Goal: Information Seeking & Learning: Learn about a topic

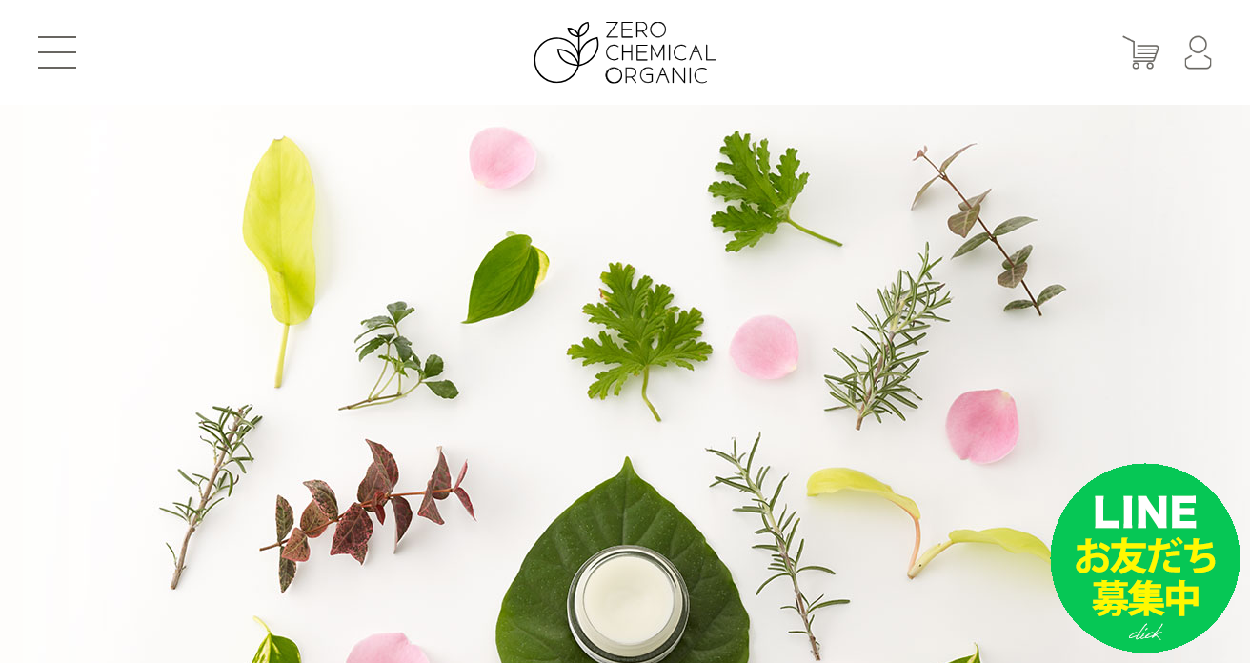
click at [57, 55] on button at bounding box center [57, 52] width 38 height 32
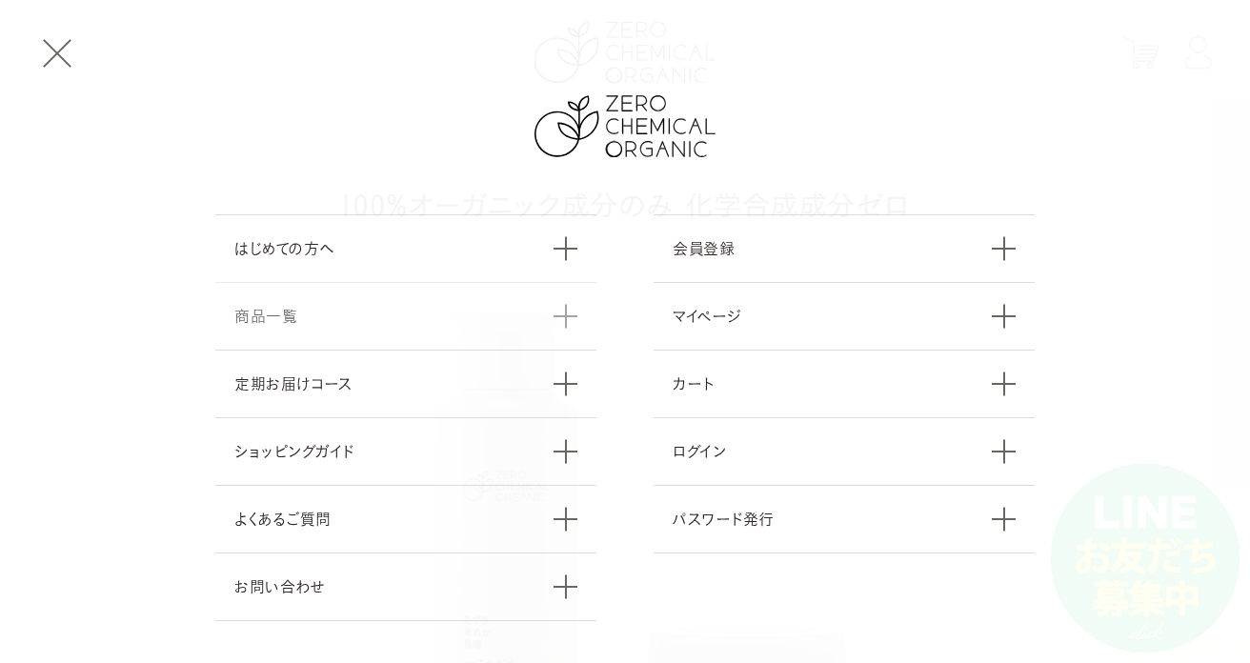
click at [285, 317] on link "商品一覧" at bounding box center [405, 316] width 381 height 68
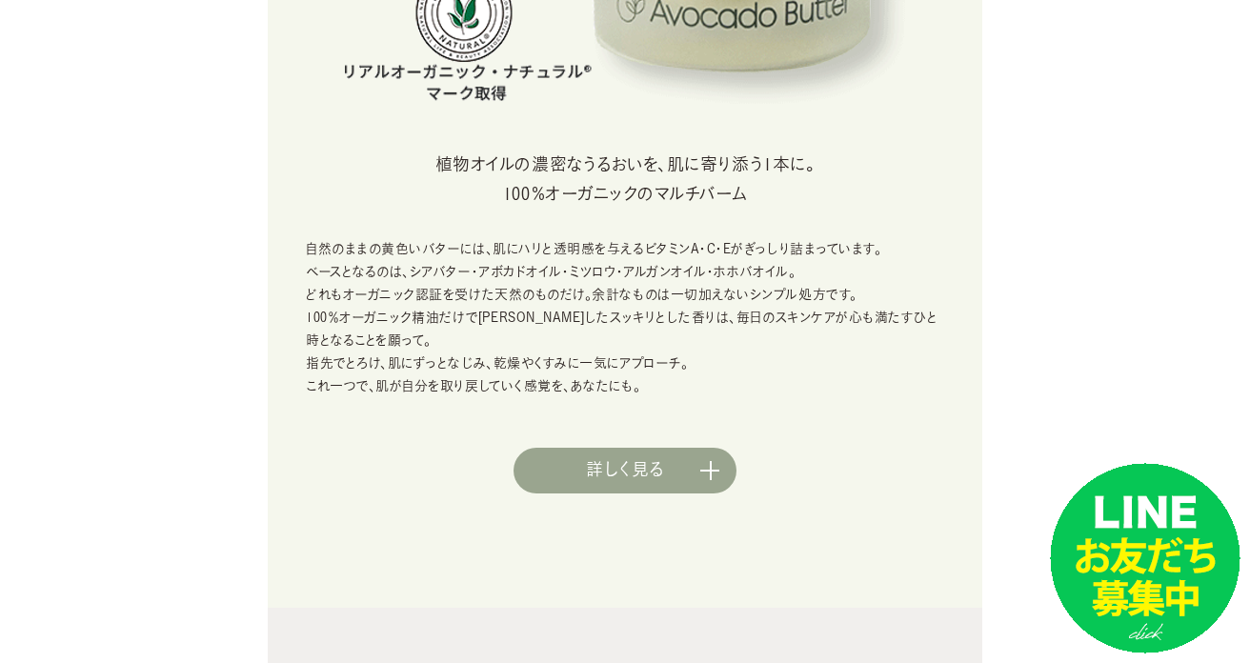
scroll to position [903, 0]
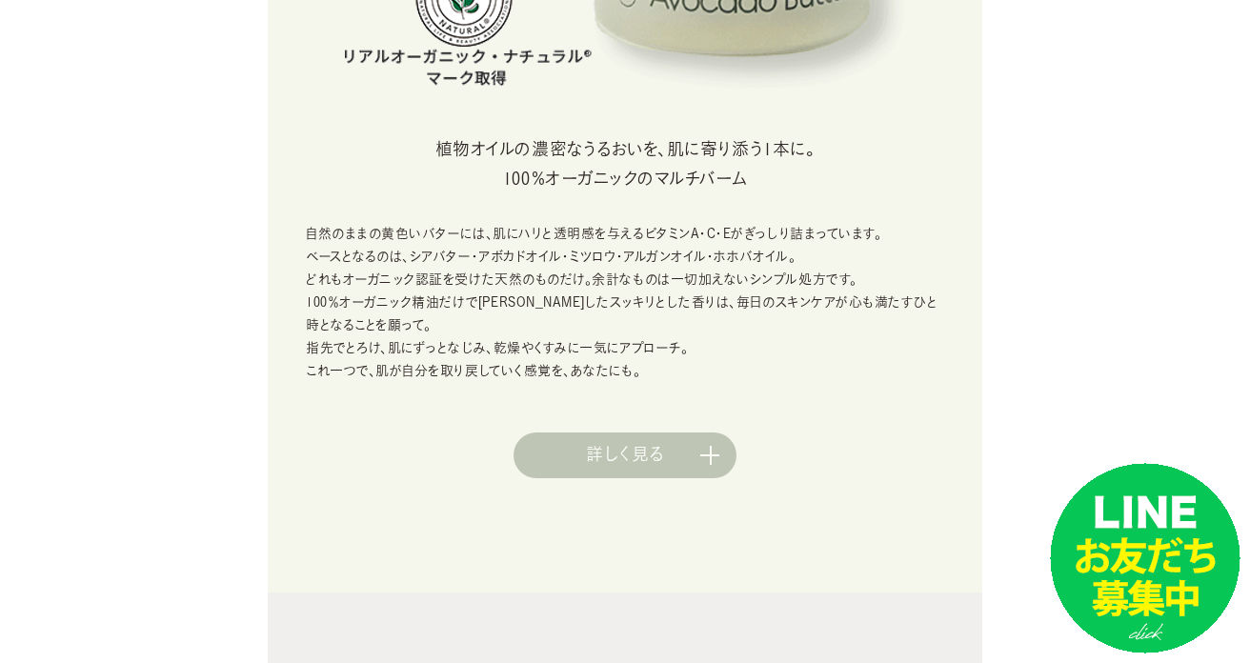
click at [606, 450] on link "詳しく見る" at bounding box center [625, 456] width 223 height 46
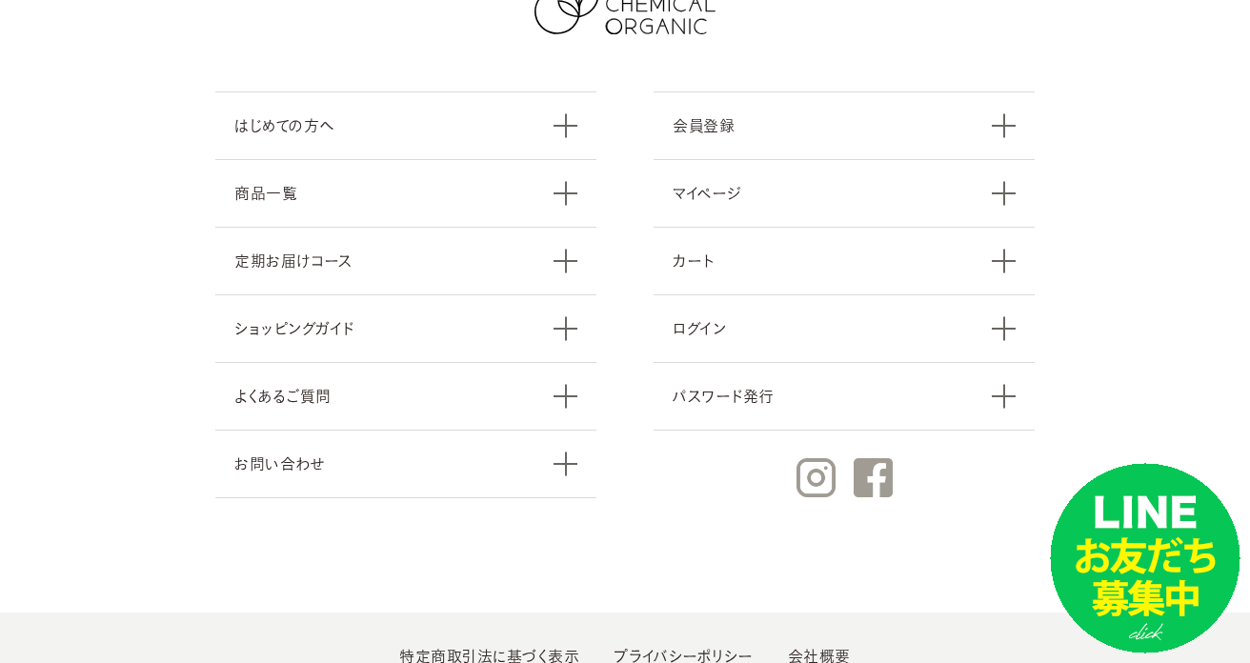
scroll to position [27248, 0]
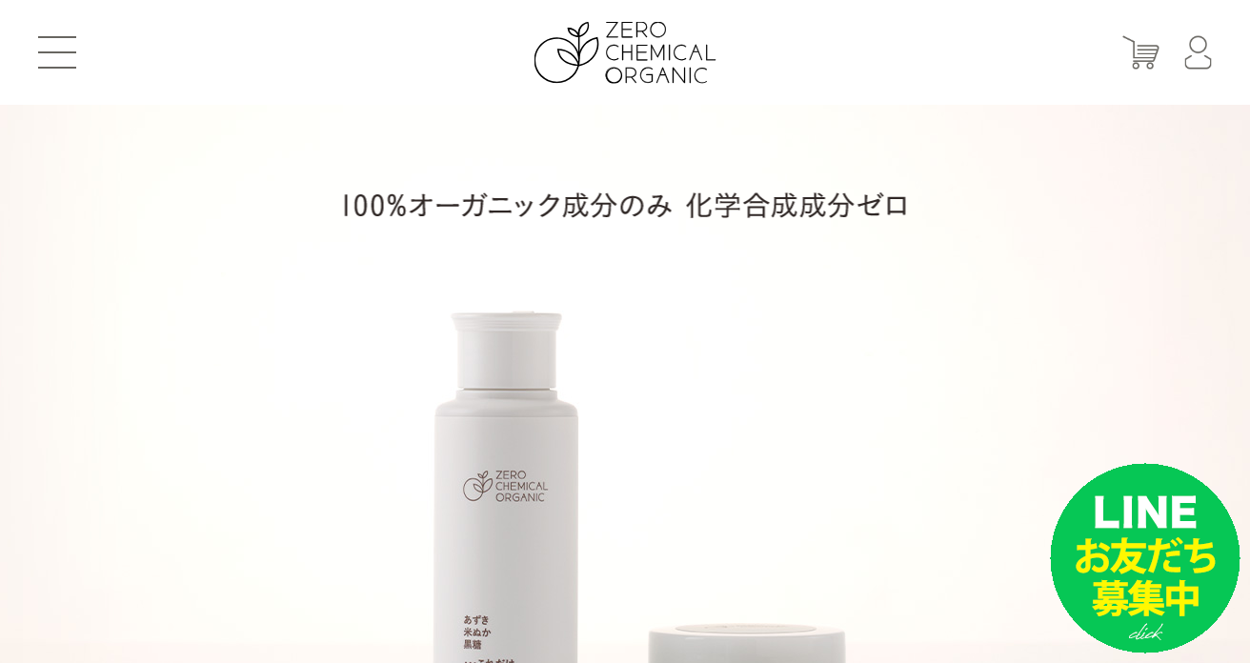
click at [67, 74] on header "はじめての方へ 商品一覧 定期お届けコース ショッピングガイド よくあるご質問 お問い合わせ 会員登録 マイページ カート ログイン パスワード発行" at bounding box center [625, 52] width 1250 height 105
click at [61, 63] on button at bounding box center [57, 52] width 38 height 32
